Goal: Answer question/provide support

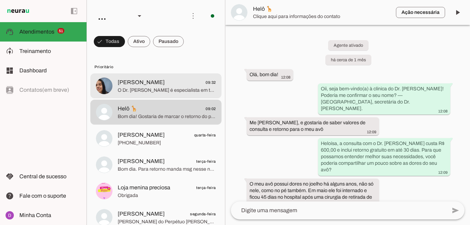
scroll to position [562, 0]
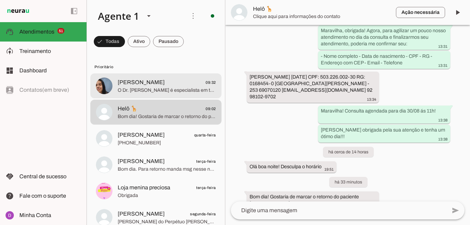
click at [140, 83] on span "[PERSON_NAME]" at bounding box center [141, 82] width 47 height 8
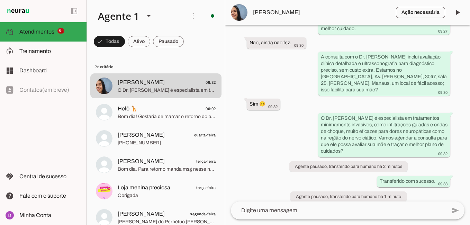
scroll to position [317, 0]
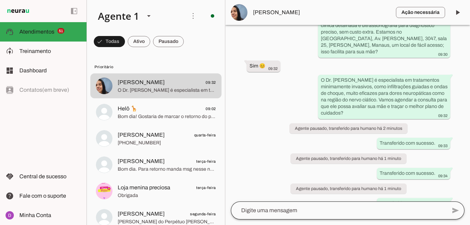
click at [316, 215] on div at bounding box center [339, 210] width 216 height 18
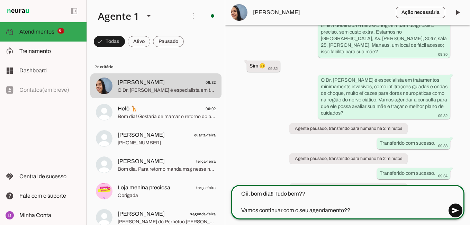
type textarea "Oii, bom dia!! Tudo bem?? Vamos continuar com o seu agendamento??"
type md-outlined-text-field "Oii, bom dia!! Tudo bem?? Vamos continuar com o seu agendamento??"
click at [458, 204] on span at bounding box center [455, 210] width 17 height 17
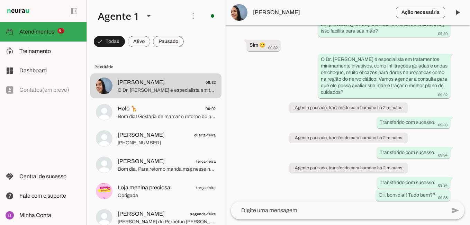
scroll to position [342, 0]
